Goal: Task Accomplishment & Management: Manage account settings

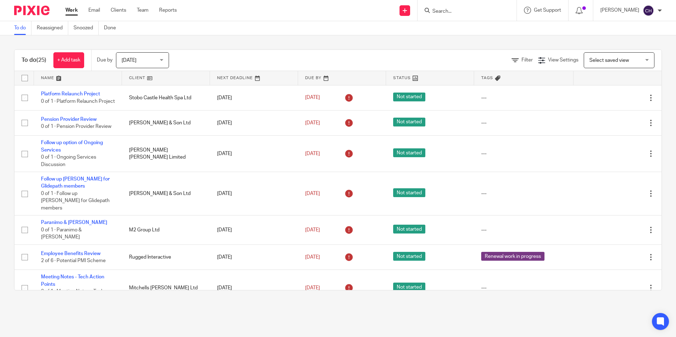
click at [439, 11] on input "Search" at bounding box center [464, 11] width 64 height 6
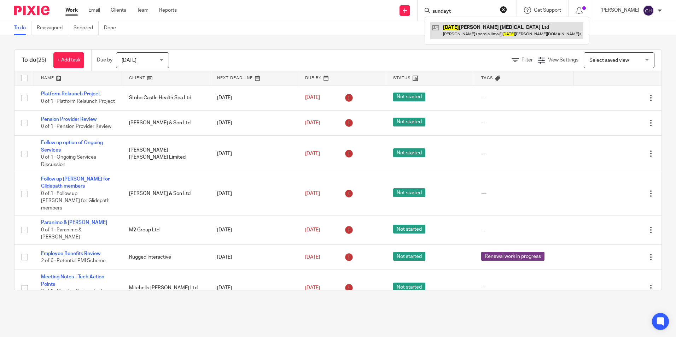
type input "sundayt"
click at [458, 32] on link at bounding box center [506, 30] width 153 height 16
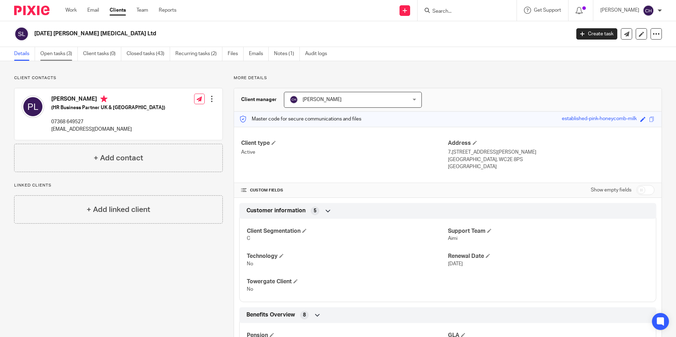
click at [56, 52] on link "Open tasks (3)" at bounding box center [58, 54] width 37 height 14
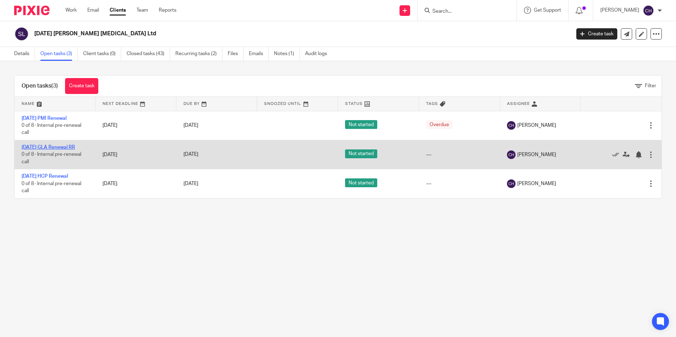
click at [52, 145] on link "01/10/25 GLA Renewal RR" at bounding box center [48, 147] width 53 height 5
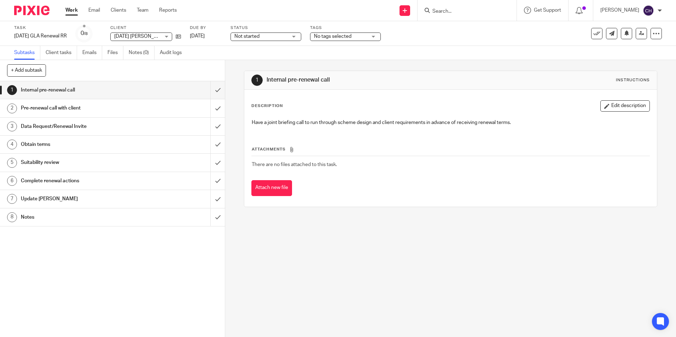
click at [62, 220] on h1 "Notes" at bounding box center [82, 217] width 122 height 11
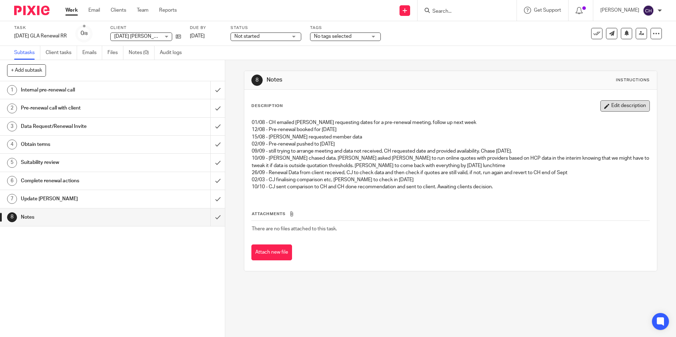
click at [606, 105] on button "Edit description" at bounding box center [624, 105] width 49 height 11
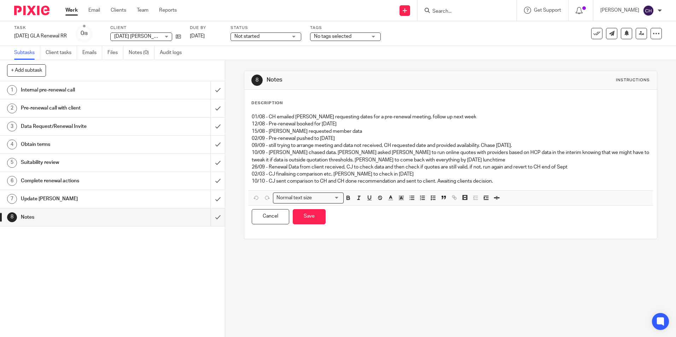
click at [493, 182] on p "10/10 - CJ sent comparison to CH and CH done recommendation and sent to client.…" at bounding box center [450, 181] width 397 height 7
click at [268, 221] on button "Cancel" at bounding box center [270, 216] width 37 height 15
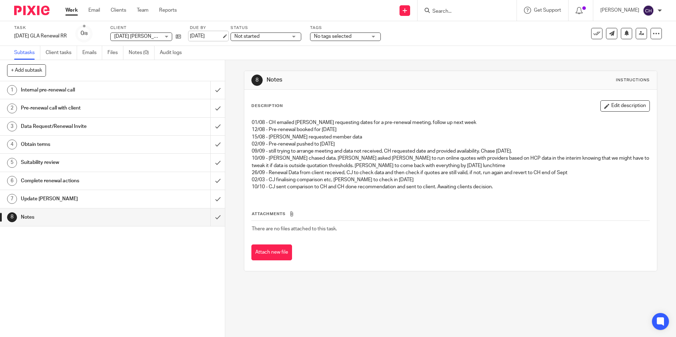
click at [205, 34] on link "14 Oct 2025" at bounding box center [206, 36] width 32 height 7
click at [181, 37] on icon at bounding box center [178, 36] width 5 height 5
click at [26, 12] on img at bounding box center [31, 11] width 35 height 10
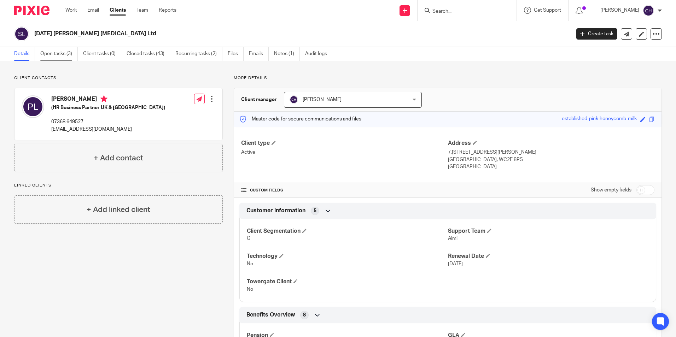
click at [60, 51] on link "Open tasks (3)" at bounding box center [58, 54] width 37 height 14
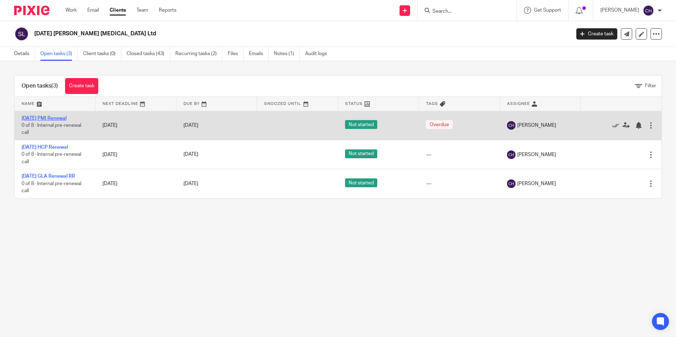
click at [64, 118] on link "[DATE] PMI Renewal" at bounding box center [44, 118] width 45 height 5
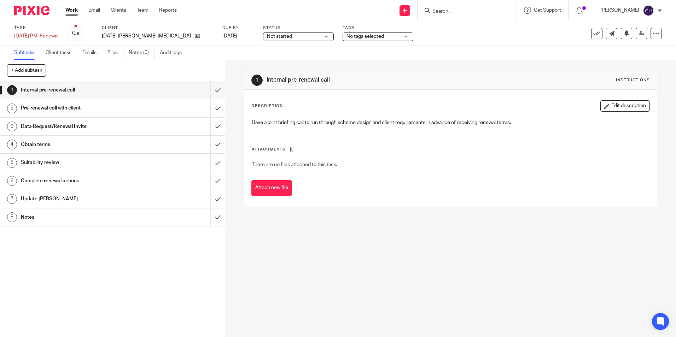
click at [49, 214] on h1 "Notes" at bounding box center [82, 217] width 122 height 11
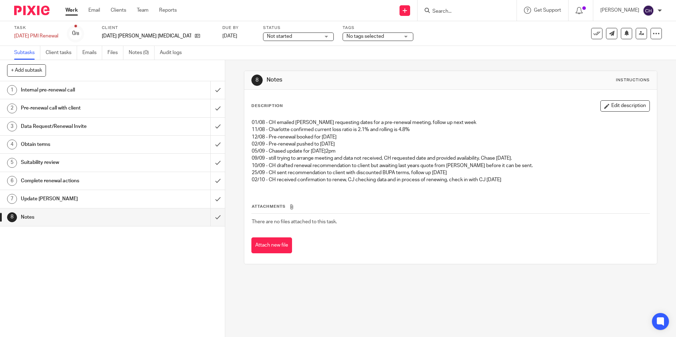
click at [608, 105] on button "Edit description" at bounding box center [624, 105] width 49 height 11
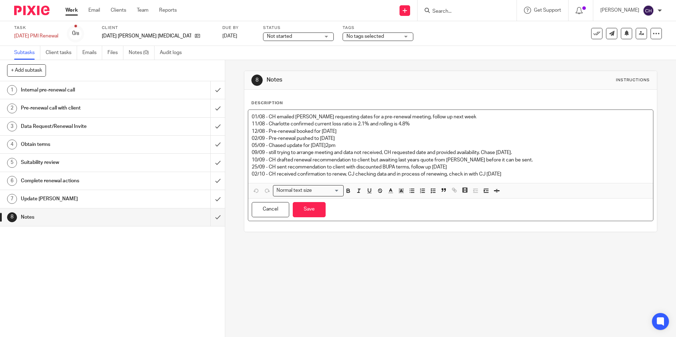
click at [514, 176] on p "02/10 - CH received confirmation to renew, CJ checking data and in process of r…" at bounding box center [450, 174] width 397 height 7
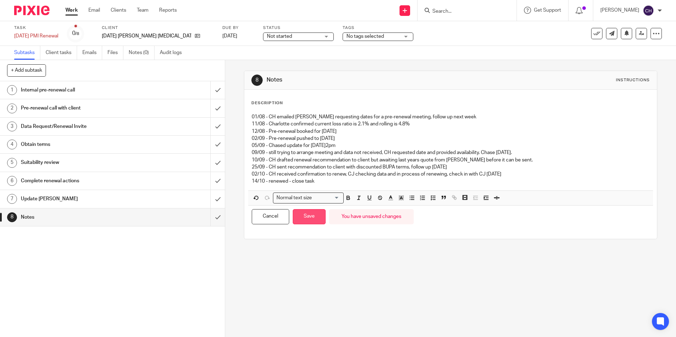
click at [305, 217] on button "Save" at bounding box center [309, 216] width 33 height 15
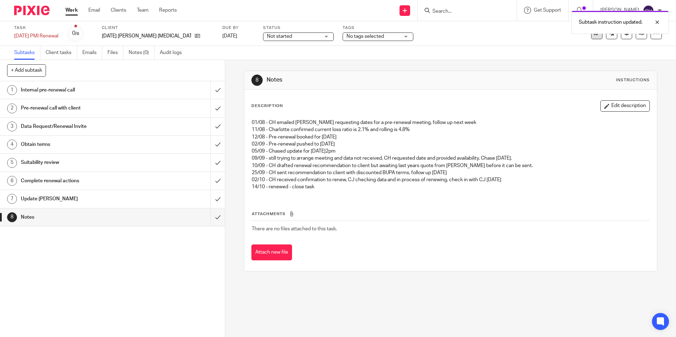
click at [591, 37] on button at bounding box center [596, 33] width 11 height 11
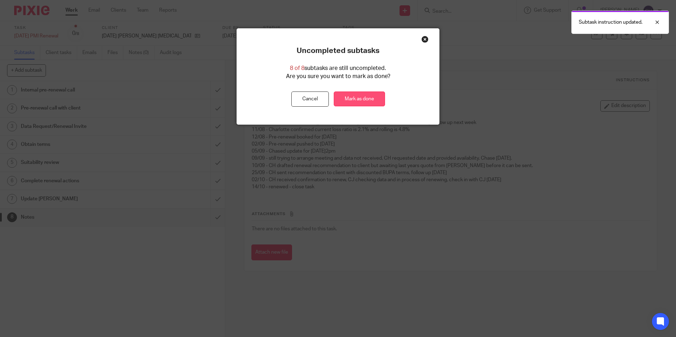
click at [359, 101] on link "Mark as done" at bounding box center [359, 99] width 51 height 15
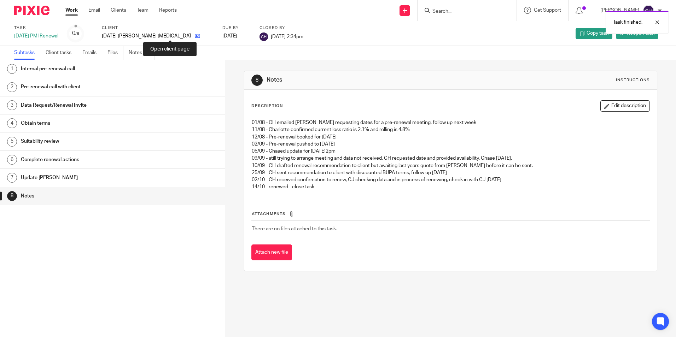
click at [195, 39] on icon at bounding box center [197, 35] width 5 height 5
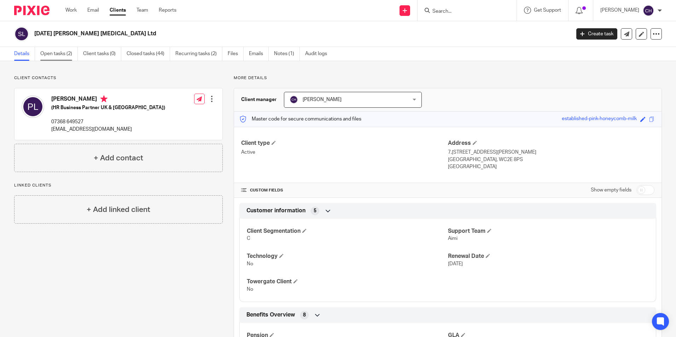
click at [55, 50] on link "Open tasks (2)" at bounding box center [58, 54] width 37 height 14
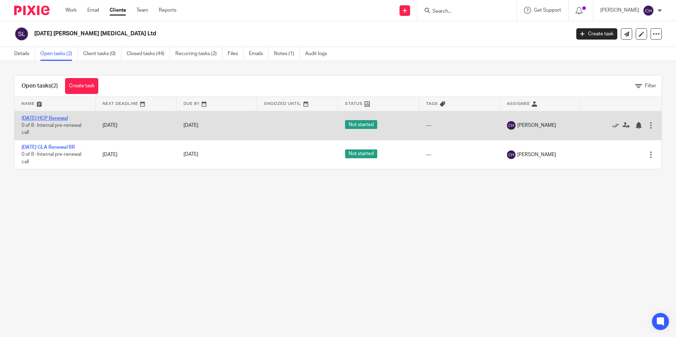
click at [61, 118] on link "[DATE] HCP Renewal" at bounding box center [45, 118] width 46 height 5
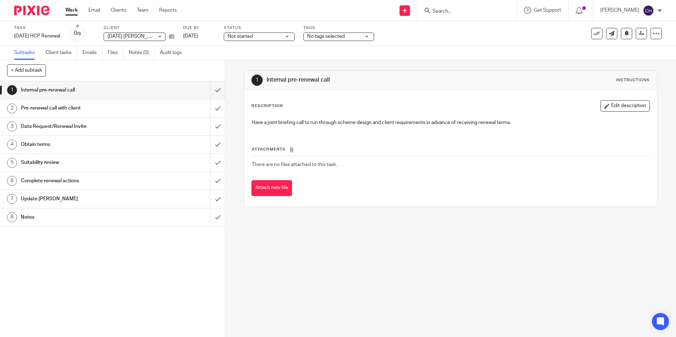
click at [25, 216] on h1 "Notes" at bounding box center [82, 217] width 122 height 11
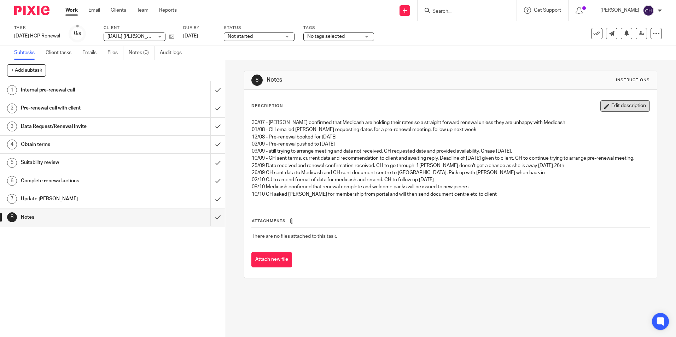
click at [606, 106] on button "Edit description" at bounding box center [624, 105] width 49 height 11
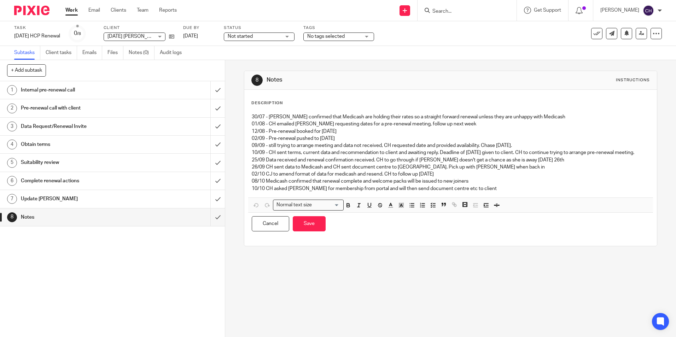
click at [481, 192] on p "10/10 CH asked CJ for membership from portal and will then send document centre…" at bounding box center [450, 188] width 397 height 7
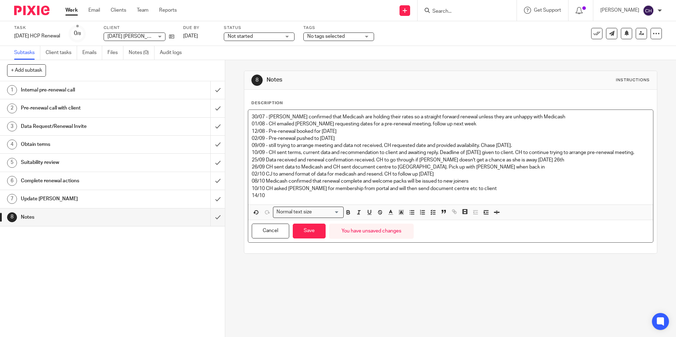
click at [298, 199] on p "14/10" at bounding box center [450, 195] width 397 height 7
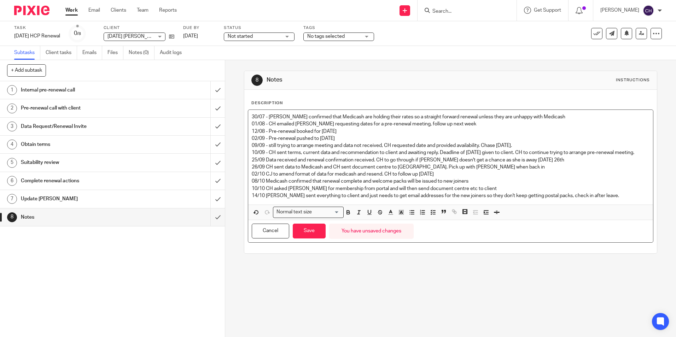
click at [591, 199] on p "14/10 CJ sent everything to client and just needs to get email addresses for th…" at bounding box center [450, 195] width 397 height 7
click at [563, 199] on p "14/10 CJ sent everything to client and just needs to get email addresses for th…" at bounding box center [450, 195] width 397 height 7
click at [316, 239] on button "Save" at bounding box center [309, 231] width 33 height 15
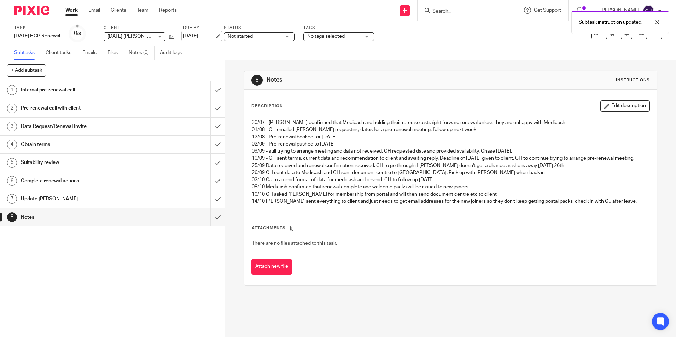
click at [198, 38] on link "15 Oct 2025" at bounding box center [199, 36] width 32 height 7
click at [21, 12] on img at bounding box center [31, 11] width 35 height 10
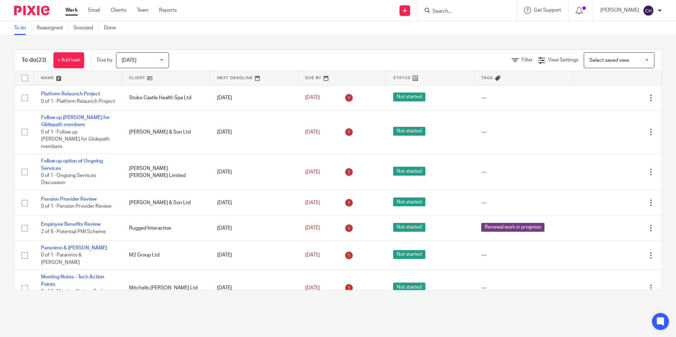
click at [445, 8] on input "Search" at bounding box center [464, 11] width 64 height 6
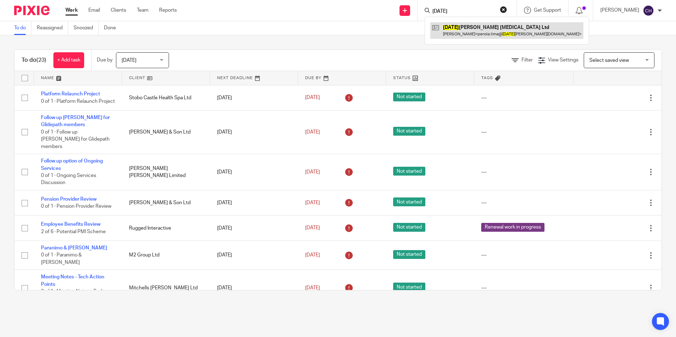
type input "sunday"
click at [450, 26] on link at bounding box center [506, 30] width 153 height 16
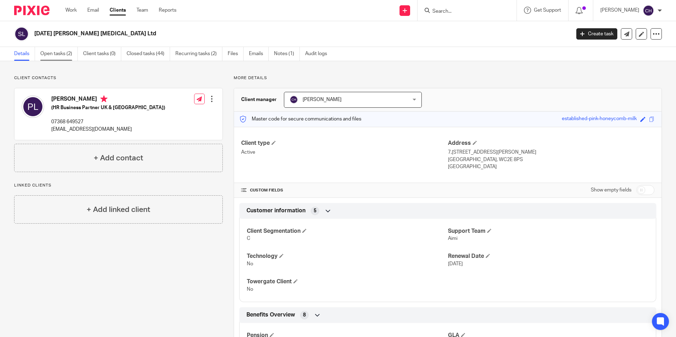
click at [60, 59] on link "Open tasks (2)" at bounding box center [58, 54] width 37 height 14
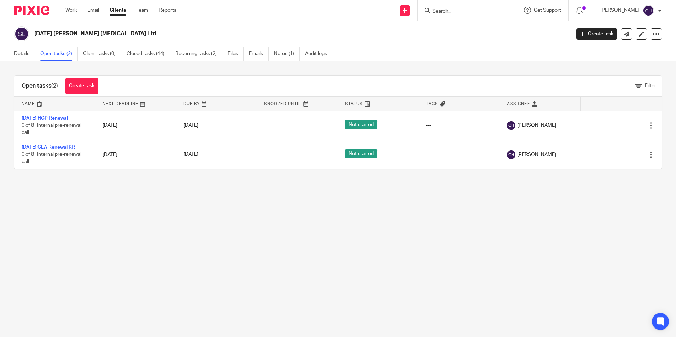
click at [32, 13] on img at bounding box center [31, 11] width 35 height 10
